Goal: Check status: Check status

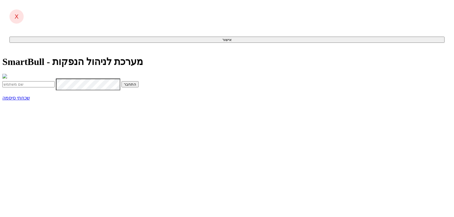
type input "[PERSON_NAME][EMAIL_ADDRESS][DOMAIN_NAME]"
click at [139, 88] on button "התחבר" at bounding box center [130, 84] width 17 height 6
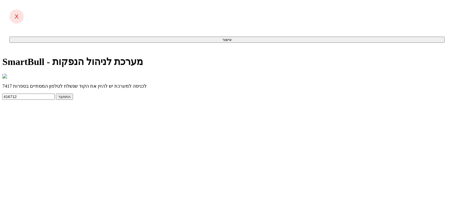
type input "416712"
click at [56, 94] on button "התחבר" at bounding box center [64, 97] width 17 height 6
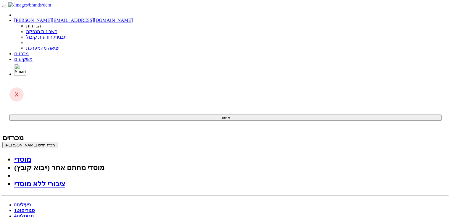
scroll to position [95, 0]
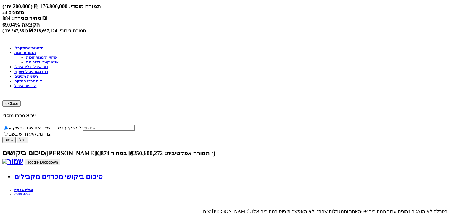
scroll to position [260, 0]
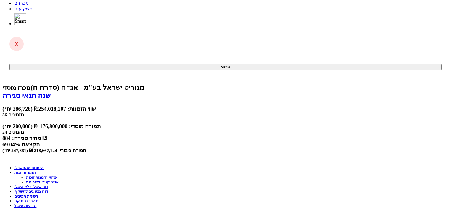
scroll to position [0, 0]
